Goal: Use online tool/utility

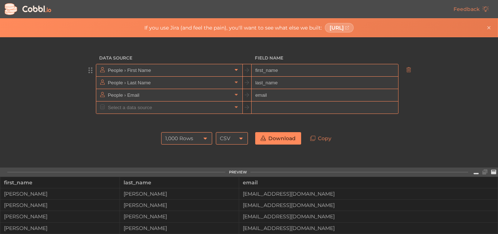
click at [235, 71] on icon at bounding box center [236, 69] width 5 height 5
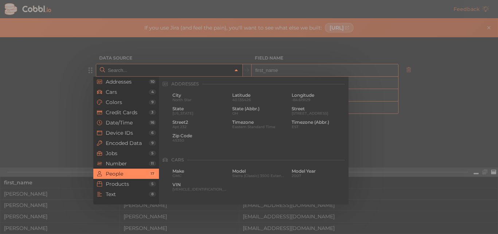
scroll to position [562, 0]
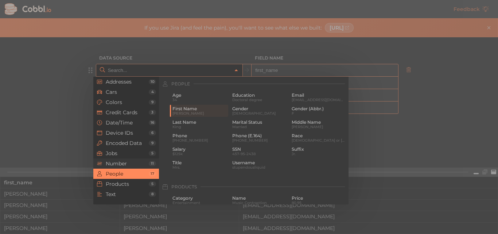
click at [120, 163] on span "Number" at bounding box center [127, 164] width 43 height 6
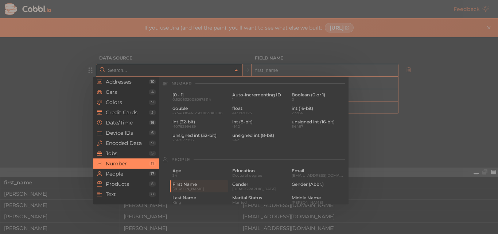
scroll to position [486, 0]
click at [260, 98] on span "1" at bounding box center [259, 100] width 54 height 4
type input "Number › Auto-incrementing ID"
type input "id"
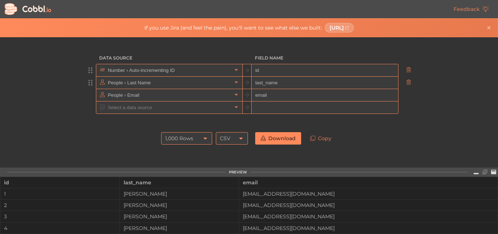
click at [171, 84] on input "People › Last Name" at bounding box center [169, 83] width 126 height 12
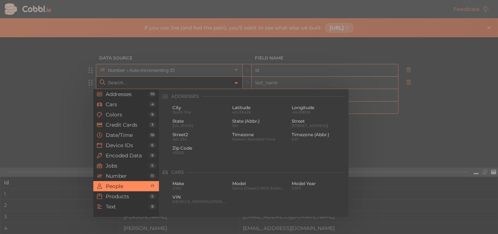
scroll to position [562, 0]
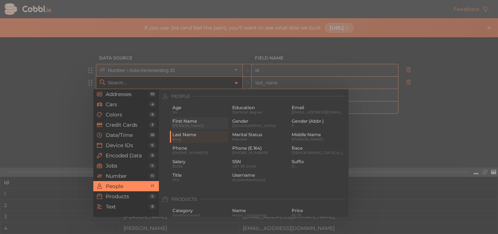
click at [184, 119] on span "First Name" at bounding box center [200, 121] width 54 height 5
type input "People › First Name"
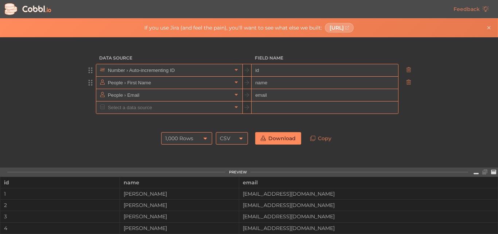
type input "name"
click at [146, 108] on input "text" at bounding box center [169, 107] width 126 height 12
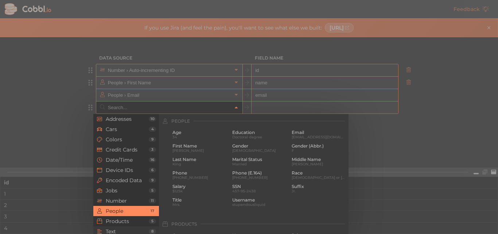
click at [121, 231] on span "Text" at bounding box center [127, 231] width 43 height 6
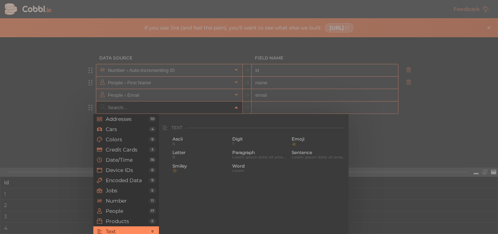
scroll to position [714, 0]
click at [308, 148] on span "Lorem ipsum dolor sit amet, consectetur adipiscing elit." at bounding box center [319, 150] width 54 height 4
type input "Text › Sentence"
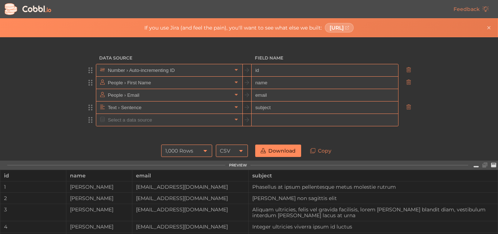
type input "subject"
click at [170, 120] on input "text" at bounding box center [169, 120] width 126 height 12
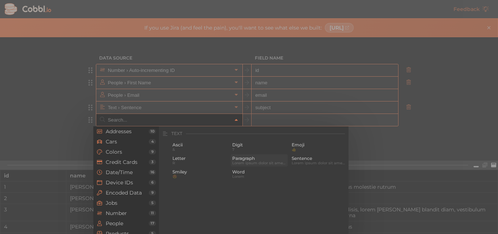
click at [244, 159] on span "Paragraph" at bounding box center [259, 158] width 54 height 5
type input "Text › Paragraph"
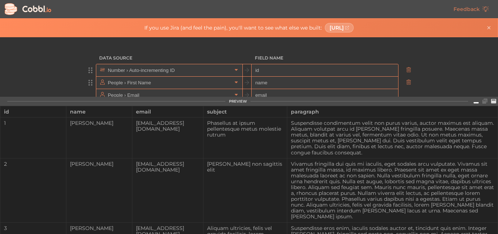
click at [475, 99] on icon at bounding box center [476, 101] width 5 height 5
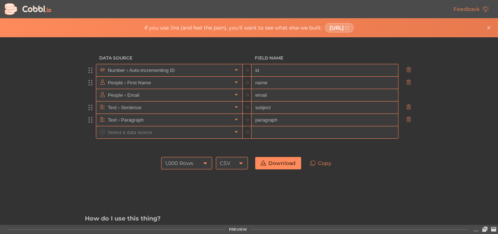
click at [302, 119] on input "paragraph" at bounding box center [325, 120] width 146 height 12
type input "body"
click at [177, 135] on input "text" at bounding box center [169, 132] width 126 height 12
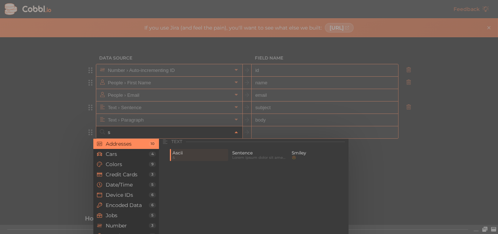
scroll to position [0, 0]
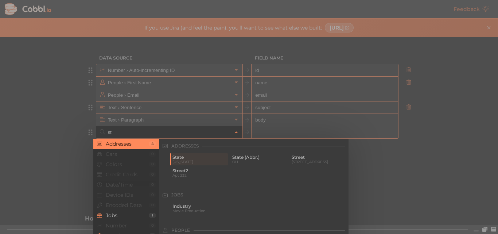
type input "s"
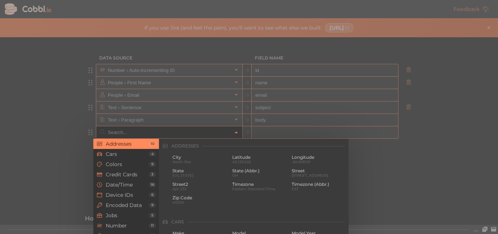
click at [445, 89] on div at bounding box center [249, 117] width 498 height 234
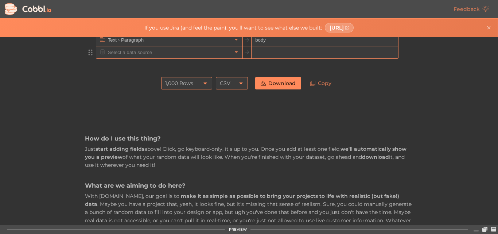
scroll to position [81, 0]
click at [149, 52] on input "text" at bounding box center [169, 51] width 126 height 12
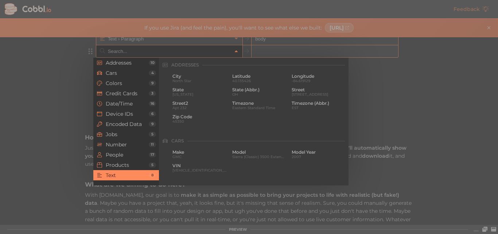
scroll to position [714, 0]
click at [127, 168] on li "Products 5" at bounding box center [126, 165] width 66 height 10
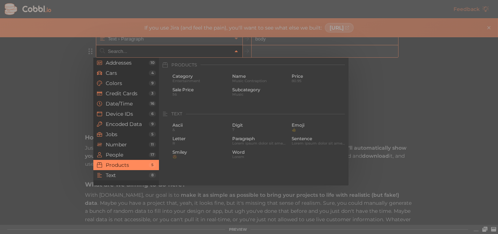
click at [137, 175] on span "Text" at bounding box center [127, 175] width 43 height 6
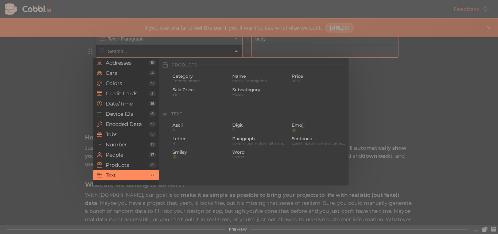
scroll to position [714, 0]
click at [126, 165] on span "Products" at bounding box center [127, 165] width 43 height 6
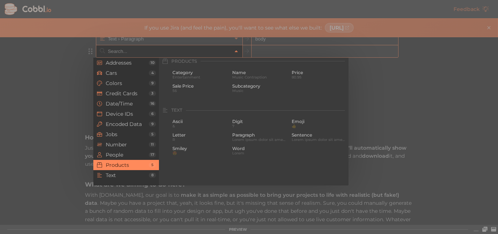
scroll to position [665, 0]
click at [242, 154] on span "Word" at bounding box center [259, 152] width 54 height 5
type input "Text › Word"
type input "word"
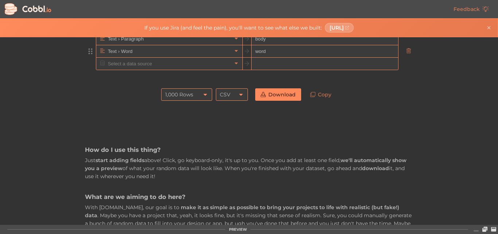
scroll to position [93, 0]
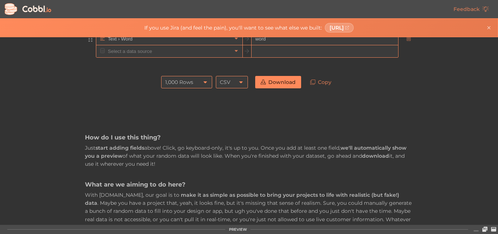
click at [156, 42] on input "Text › Word" at bounding box center [169, 39] width 126 height 12
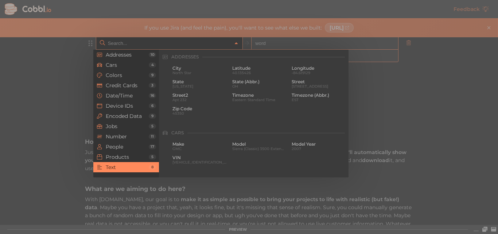
scroll to position [714, 0]
click at [120, 55] on span "Addresses" at bounding box center [127, 55] width 43 height 6
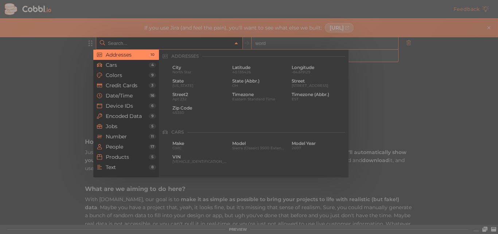
scroll to position [0, 0]
click at [135, 65] on span "Cars" at bounding box center [127, 65] width 43 height 6
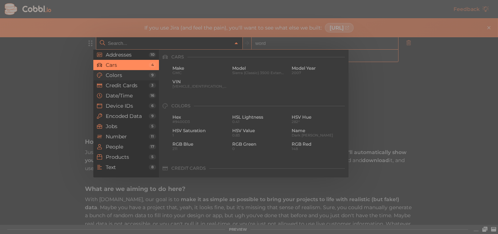
click at [136, 76] on span "Colors" at bounding box center [127, 75] width 43 height 6
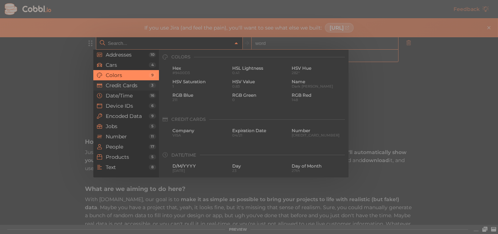
click at [138, 82] on li "Credit Cards 3" at bounding box center [126, 85] width 66 height 10
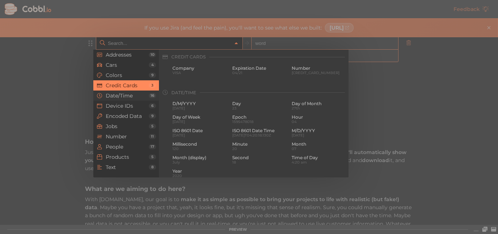
click at [139, 93] on span "Date/Time" at bounding box center [127, 96] width 43 height 6
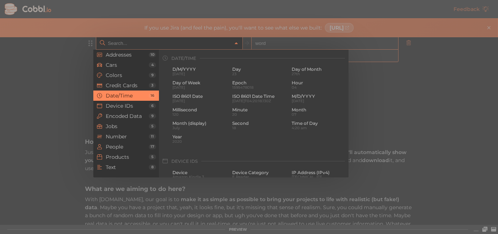
scroll to position [223, 0]
click at [140, 100] on li "Date/Time 16" at bounding box center [126, 95] width 66 height 10
click at [137, 108] on span "Device IDs" at bounding box center [127, 106] width 43 height 6
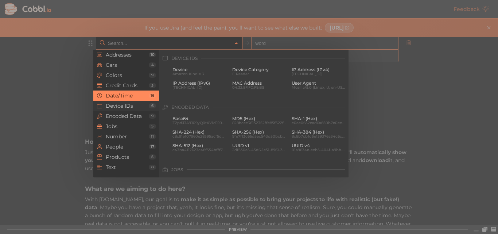
scroll to position [325, 0]
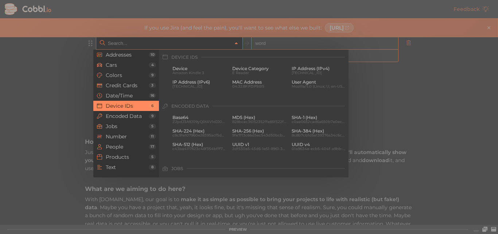
click at [366, 105] on div at bounding box center [249, 117] width 498 height 234
type input "Text › Word"
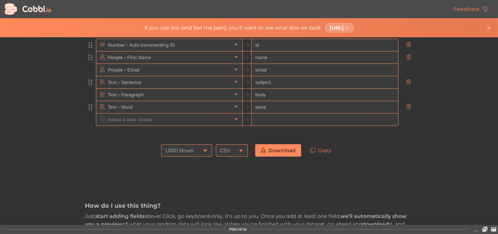
scroll to position [16, 0]
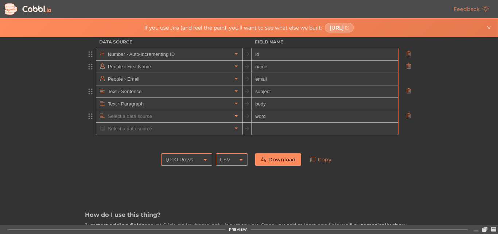
click at [234, 117] on icon at bounding box center [236, 115] width 5 height 5
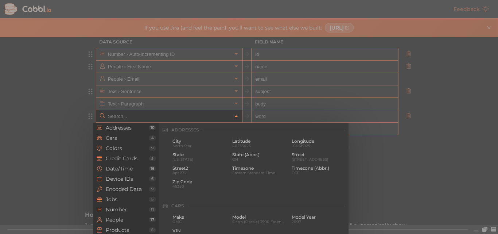
scroll to position [714, 0]
click at [129, 128] on span "Addresses" at bounding box center [127, 128] width 43 height 6
click at [183, 141] on span "City" at bounding box center [200, 141] width 54 height 5
type input "Addresses › City"
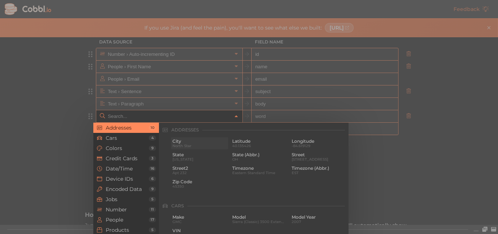
type input "city"
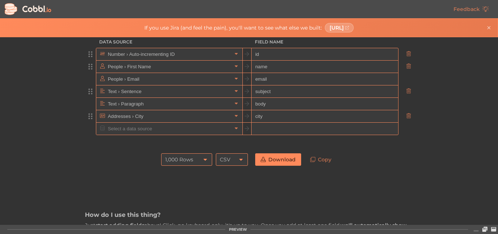
click at [433, 143] on div "Data Source Field Name Number › Auto-incrementing ID id People › First Name nam…" at bounding box center [249, 131] width 498 height 188
click at [287, 161] on link "Download" at bounding box center [278, 159] width 46 height 12
